Goal: Task Accomplishment & Management: Manage account settings

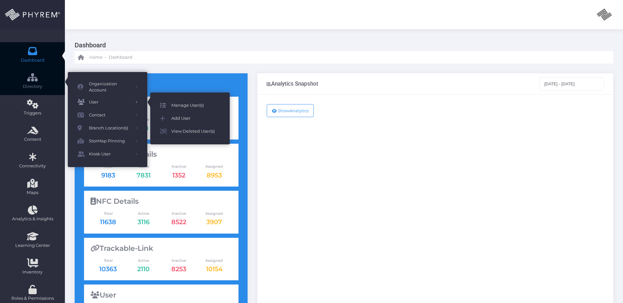
click at [190, 107] on span "Manage User(s)" at bounding box center [195, 105] width 49 height 8
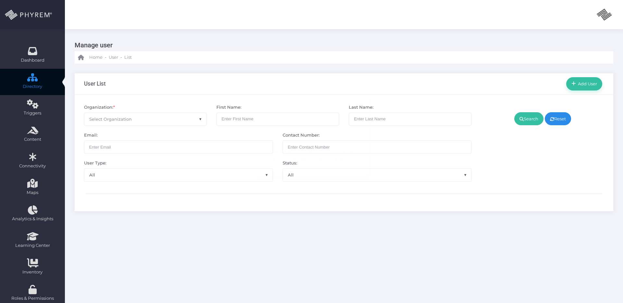
click at [156, 116] on span "Select Organization" at bounding box center [145, 119] width 122 height 12
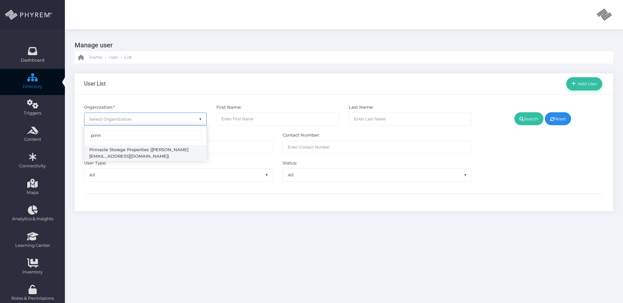
type input "pinn"
select select "4799"
click at [528, 116] on link "Search" at bounding box center [528, 118] width 29 height 13
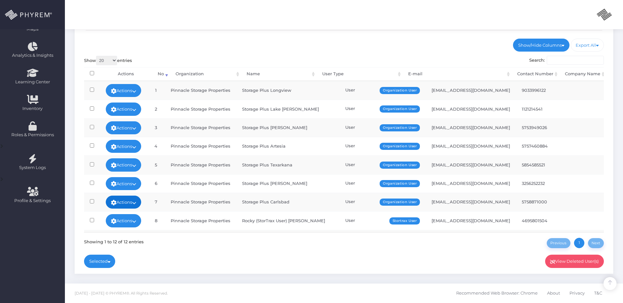
scroll to position [72, 0]
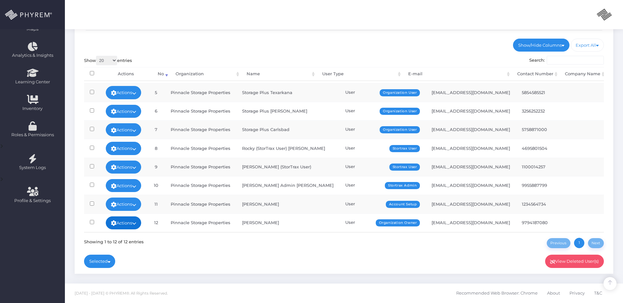
click at [141, 224] on link "Actions" at bounding box center [124, 222] width 36 height 13
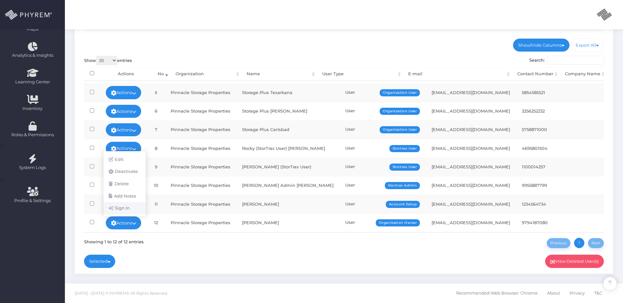
click at [125, 210] on link "Sign In" at bounding box center [124, 208] width 42 height 12
